Goal: Task Accomplishment & Management: Complete application form

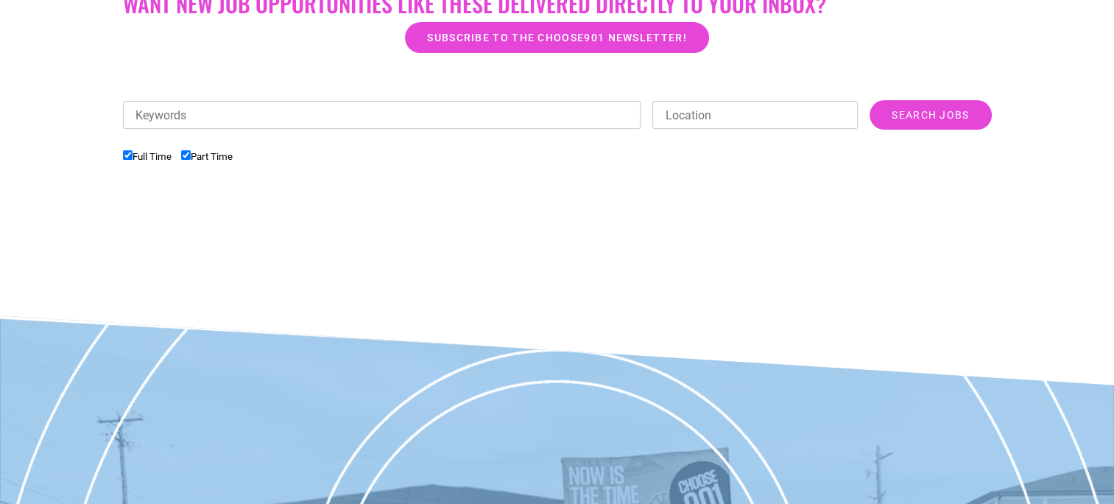
scroll to position [291, 0]
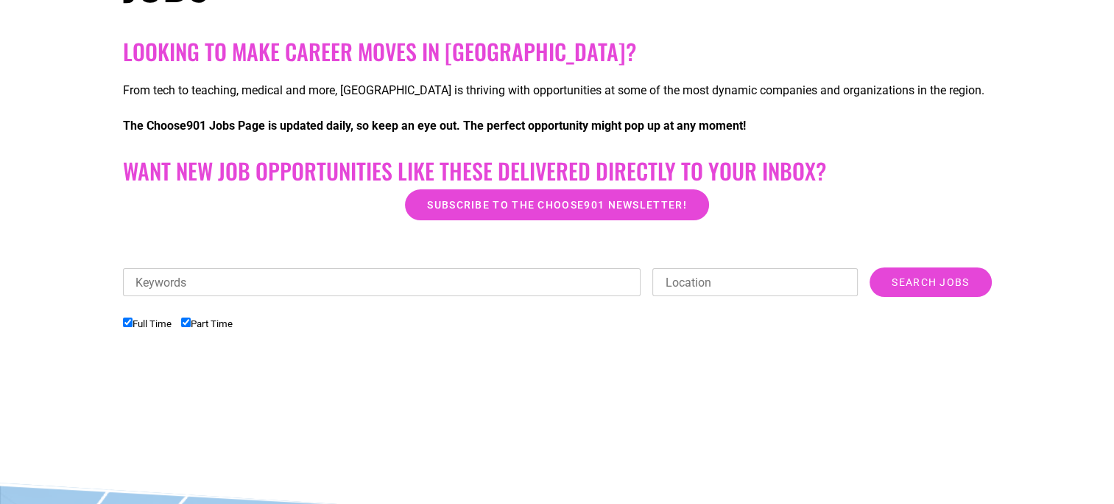
drag, startPoint x: 220, startPoint y: 281, endPoint x: 293, endPoint y: 290, distance: 73.5
click at [219, 280] on input "Keywords" at bounding box center [382, 282] width 518 height 28
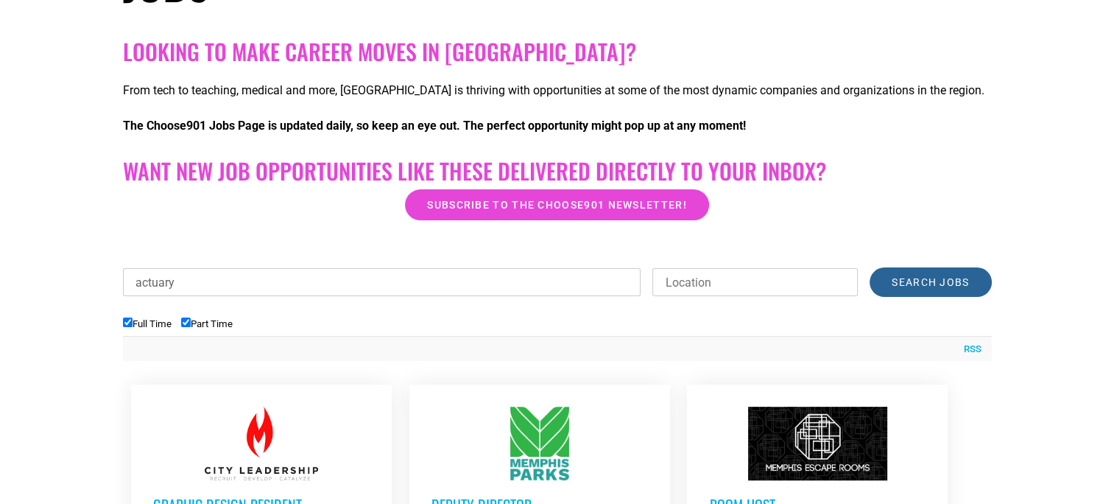
click at [923, 284] on input "Search Jobs" at bounding box center [930, 281] width 121 height 29
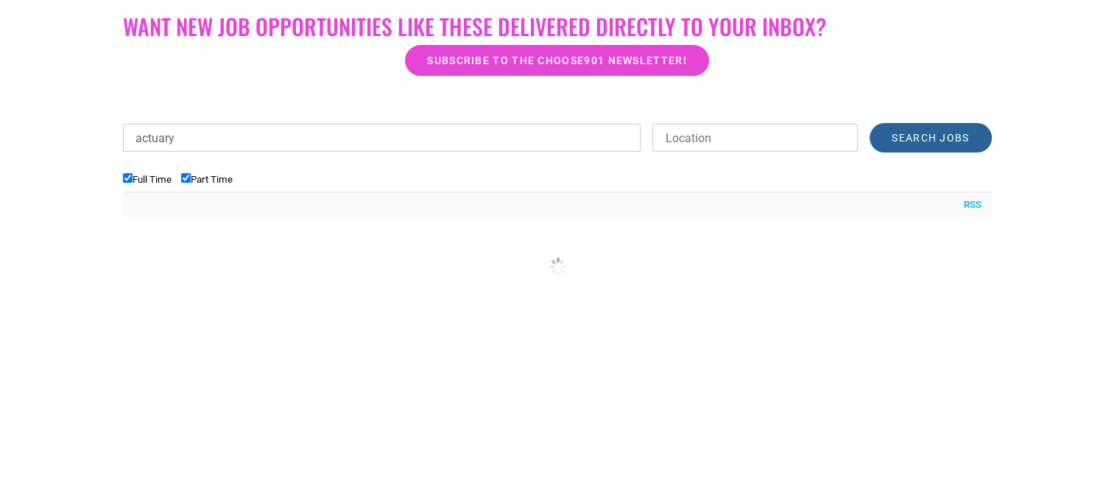
scroll to position [438, 0]
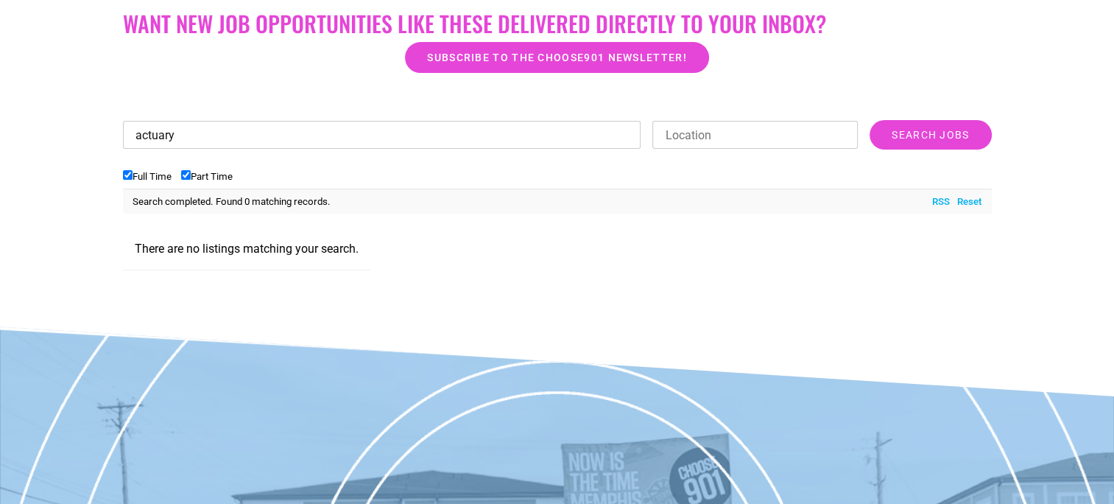
drag, startPoint x: 191, startPoint y: 138, endPoint x: 54, endPoint y: 147, distance: 138.0
click at [50, 145] on section "Looking to make career moves in Memphis? From tech to teaching, medical and mor…" at bounding box center [557, 87] width 1114 height 406
type input "math"
click at [925, 138] on input "Search Jobs" at bounding box center [930, 134] width 121 height 29
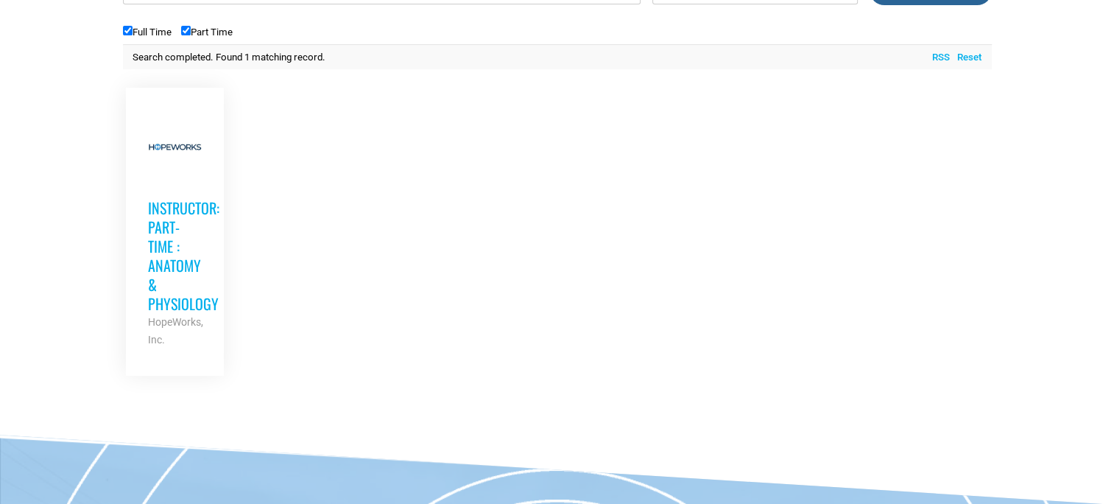
scroll to position [585, 0]
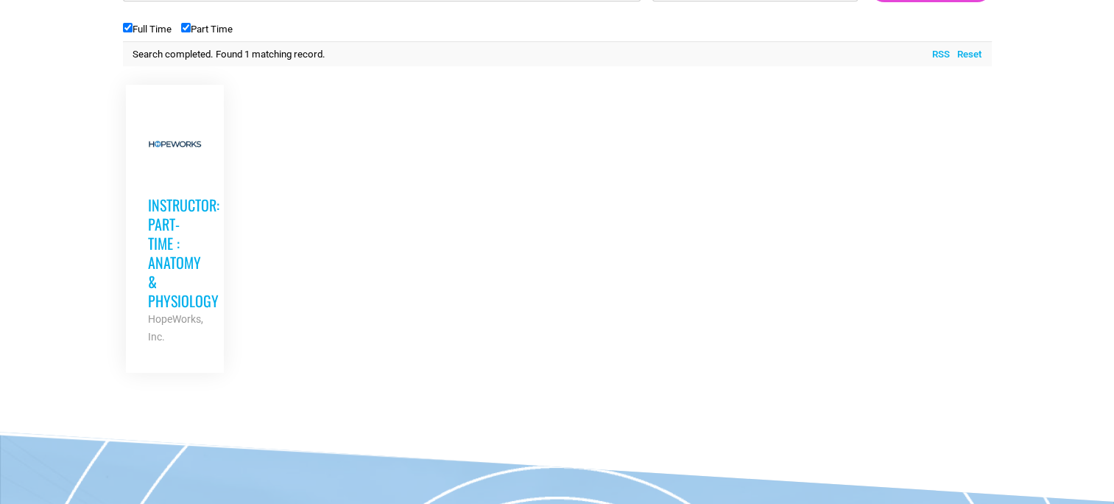
click at [156, 250] on h3 "Instructor: Part-Time : Anatomy & Physiology" at bounding box center [175, 252] width 54 height 115
